Goal: Contribute content

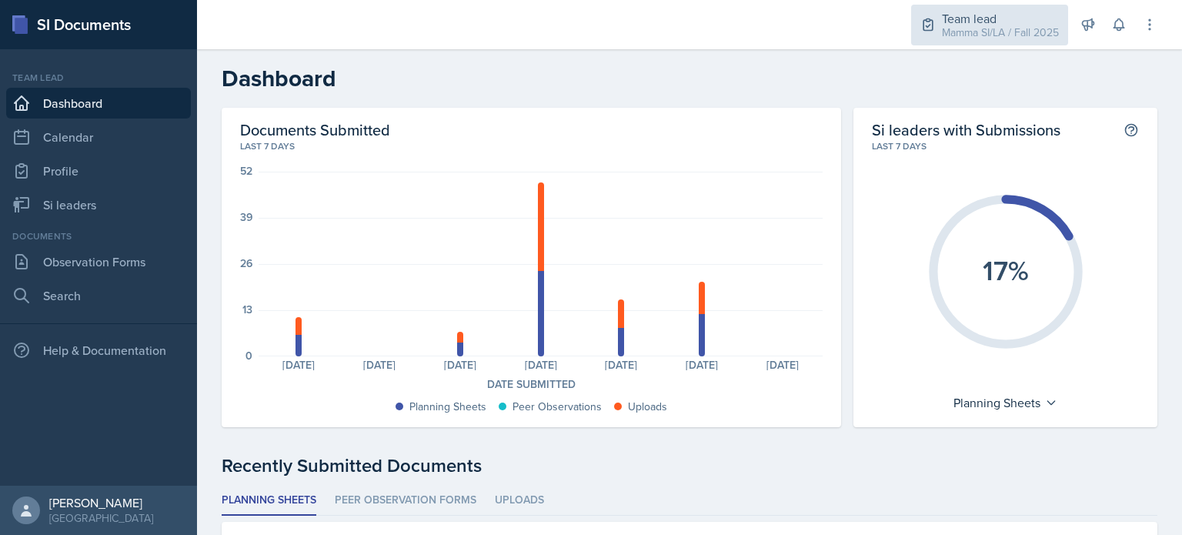
click at [965, 36] on div "Mamma SI/LA / Fall 2025" at bounding box center [1000, 33] width 117 height 16
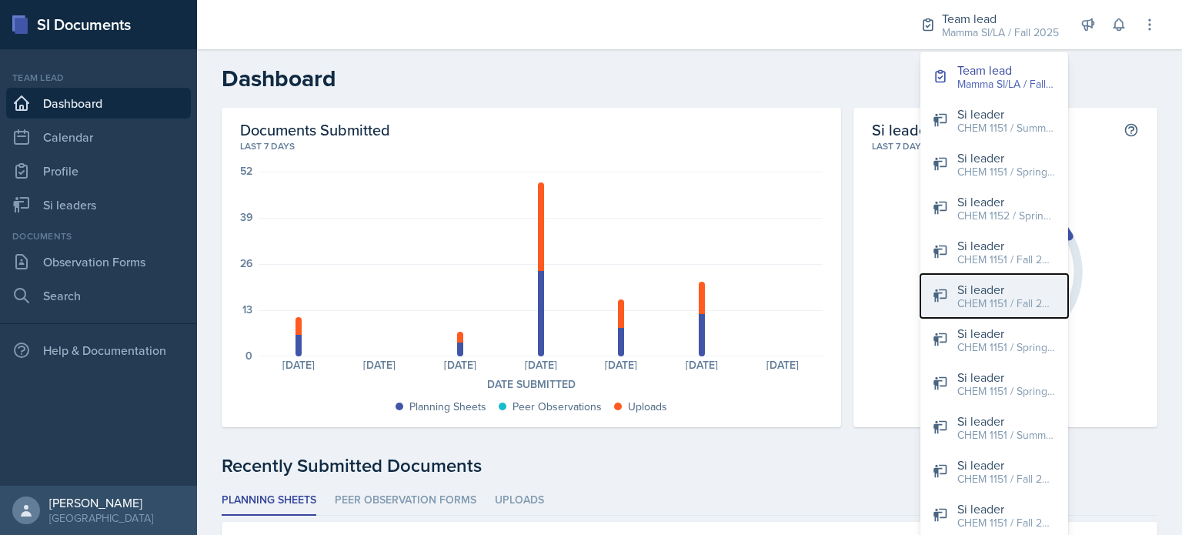
click at [1051, 299] on div "CHEM 1151 / Fall 2025" at bounding box center [1006, 304] width 99 height 16
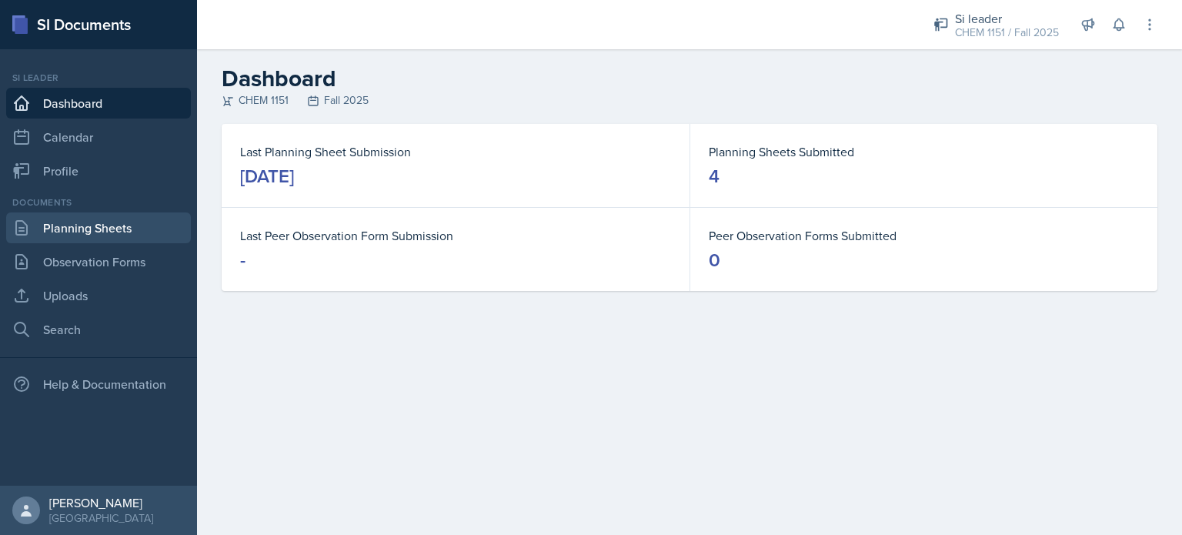
click at [94, 232] on link "Planning Sheets" at bounding box center [98, 227] width 185 height 31
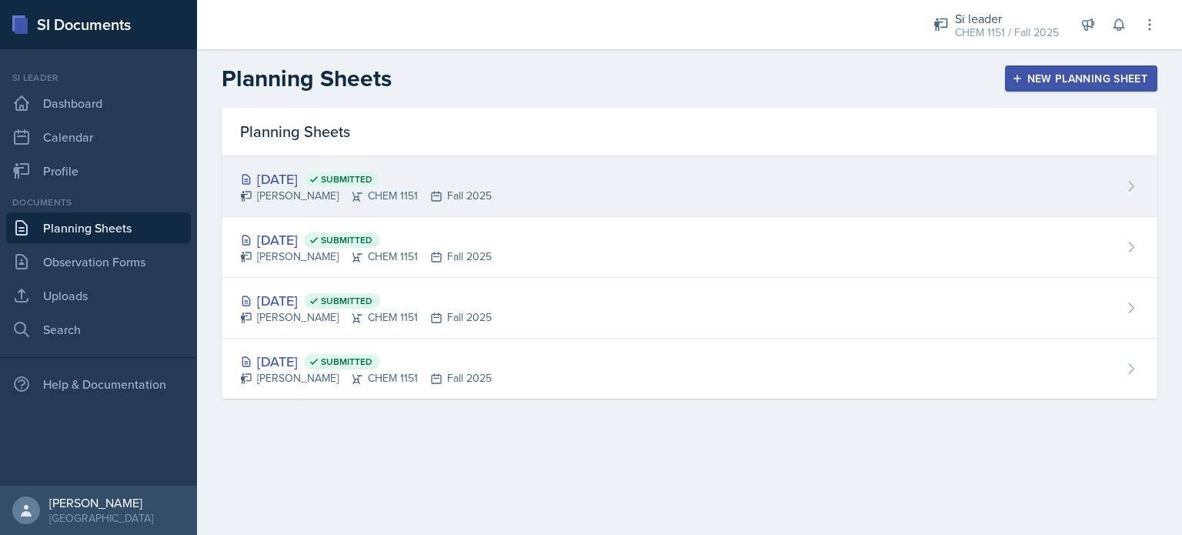
click at [417, 202] on div "[PERSON_NAME] CHEM 1151 Fall 2025" at bounding box center [366, 196] width 252 height 16
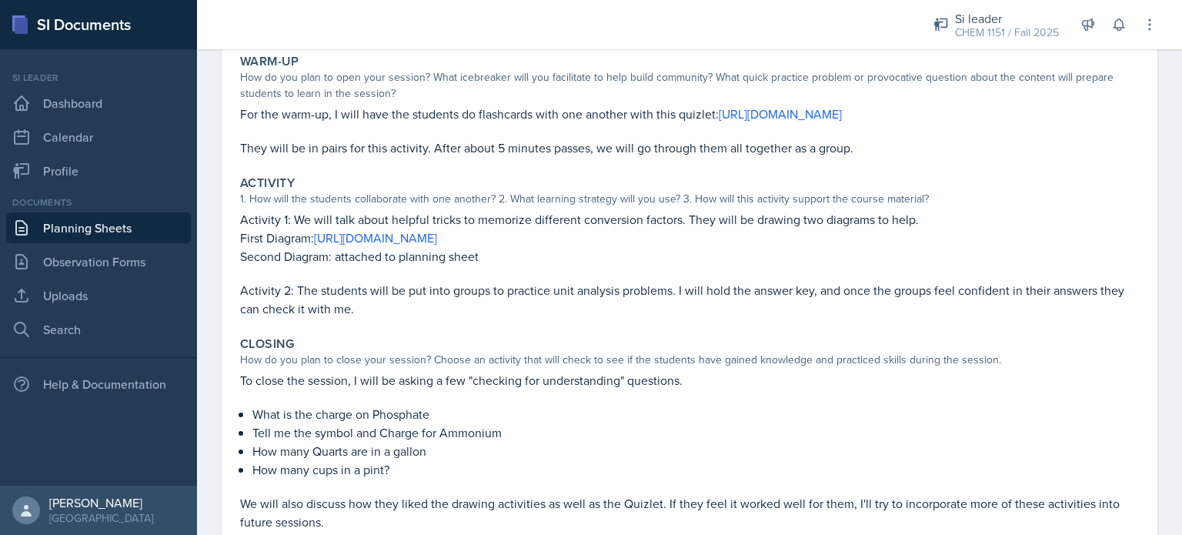
scroll to position [154, 0]
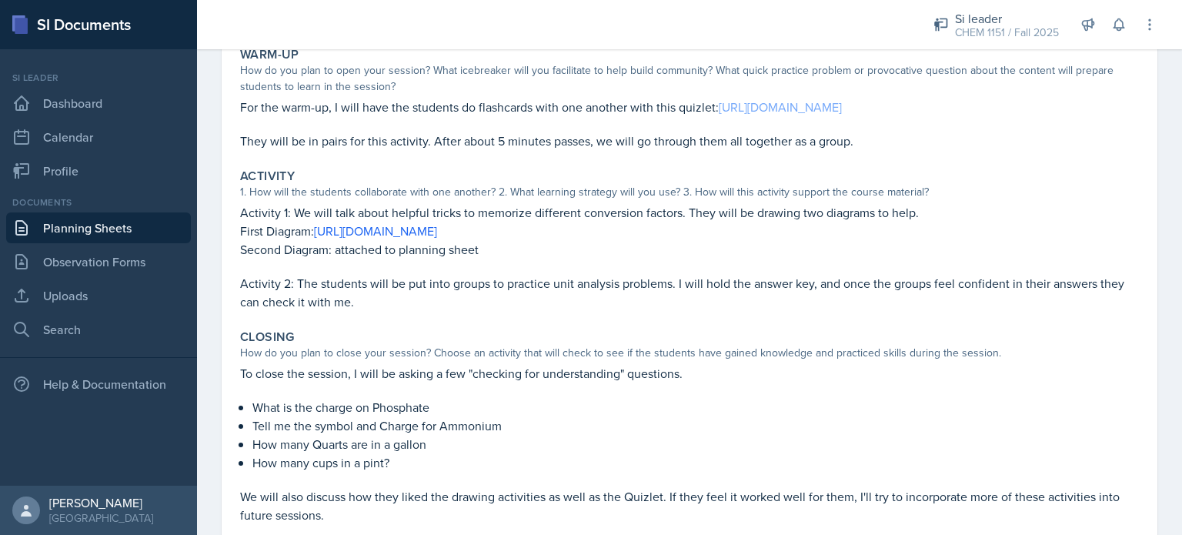
click at [749, 105] on link "[URL][DOMAIN_NAME]" at bounding box center [780, 107] width 123 height 17
click at [92, 287] on link "Uploads" at bounding box center [98, 295] width 185 height 31
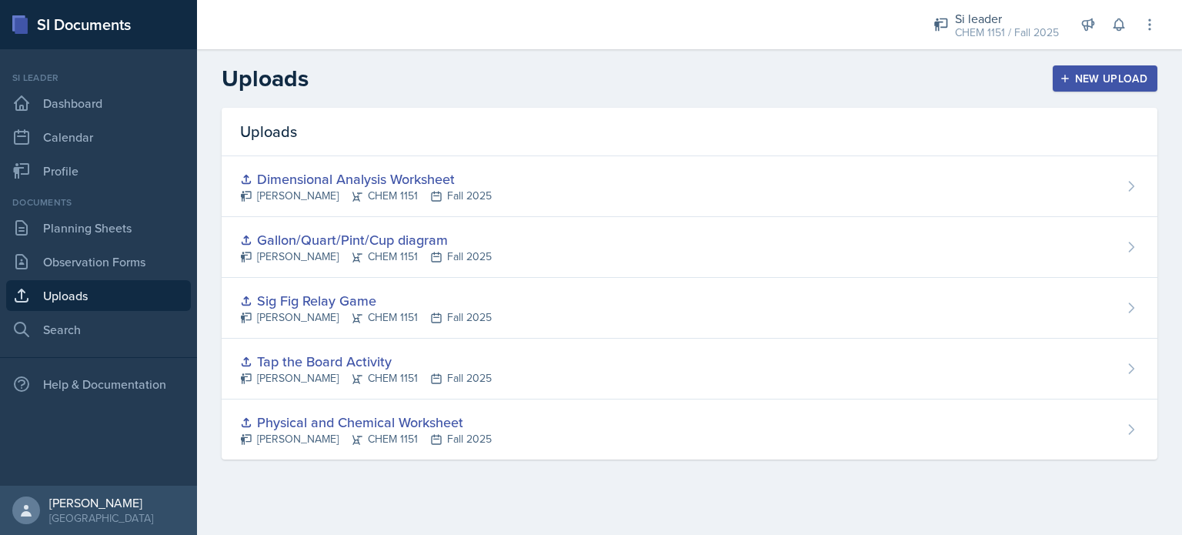
click at [1101, 85] on div "New Upload" at bounding box center [1105, 78] width 85 height 12
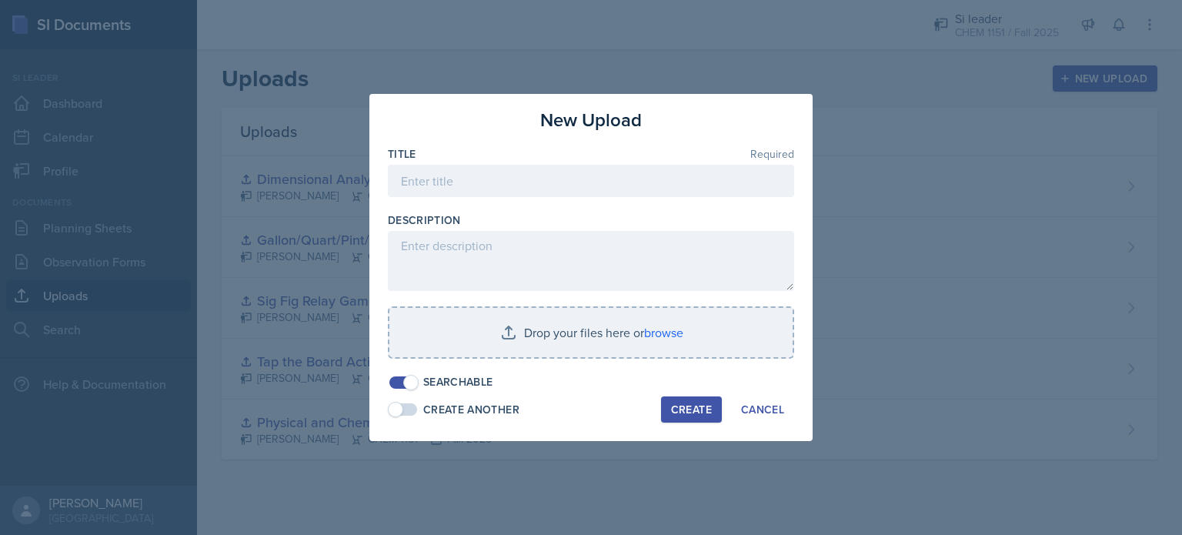
click at [523, 199] on div at bounding box center [591, 204] width 406 height 15
click at [542, 190] on input at bounding box center [591, 181] width 406 height 32
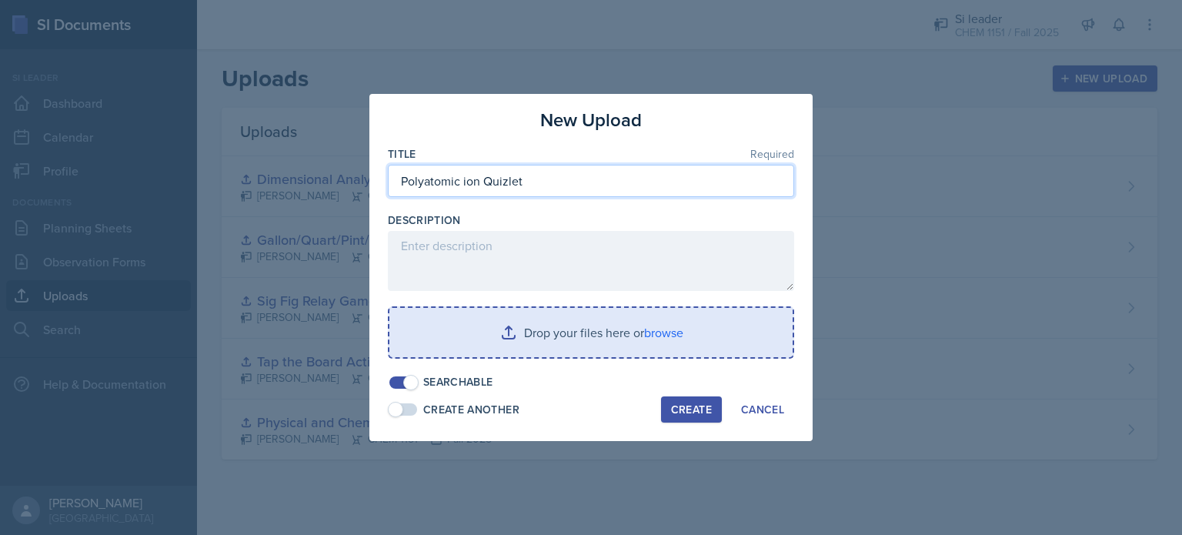
type input "Polyatomic ion Quizlet"
click at [549, 340] on input "file" at bounding box center [590, 332] width 403 height 49
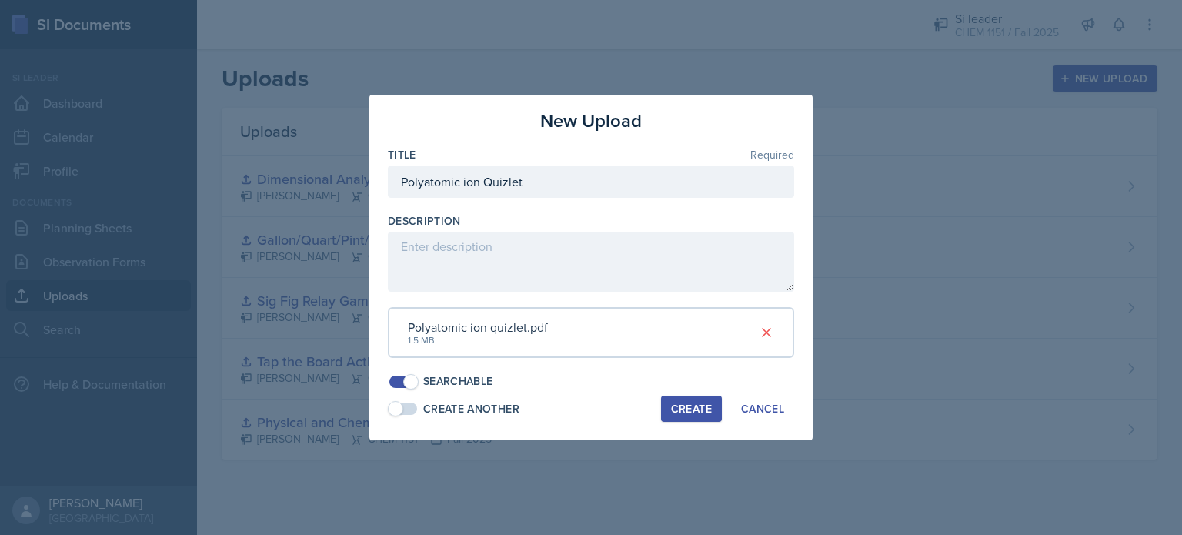
click at [713, 409] on button "Create" at bounding box center [691, 409] width 61 height 26
